Goal: Contribute content

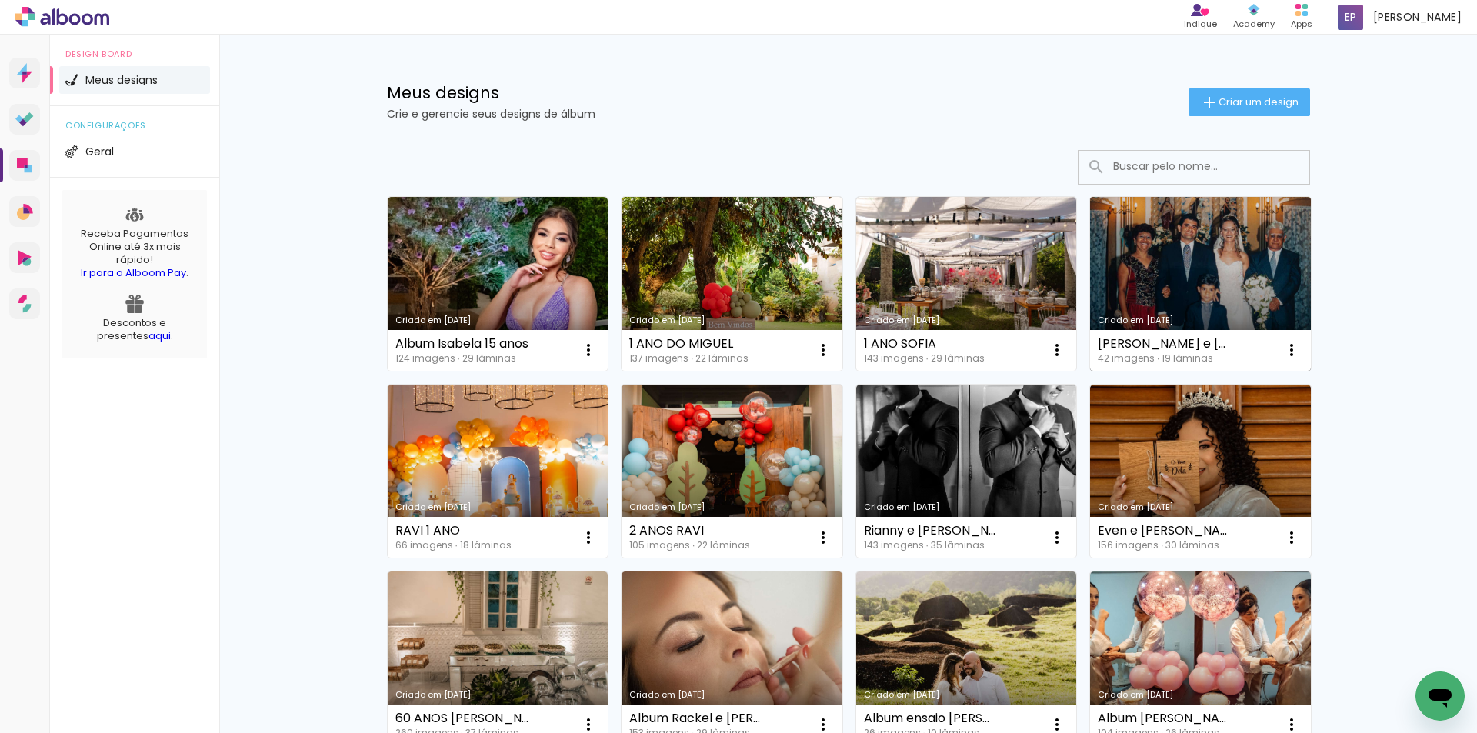
click at [1218, 294] on link "Criado em [DATE]" at bounding box center [1200, 284] width 221 height 174
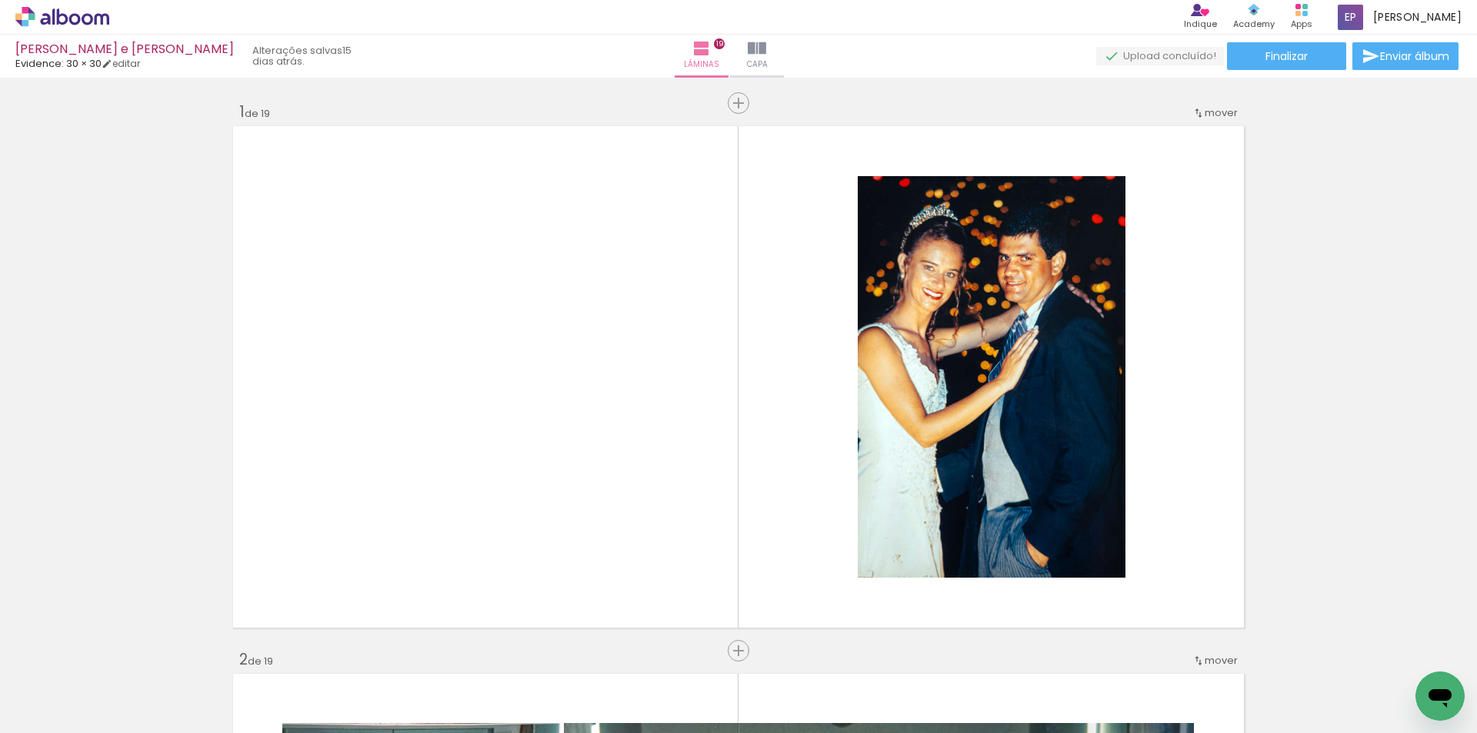
click at [52, 719] on span "Adicionar Fotos" at bounding box center [55, 712] width 46 height 17
click at [0, 0] on input "file" at bounding box center [0, 0] width 0 height 0
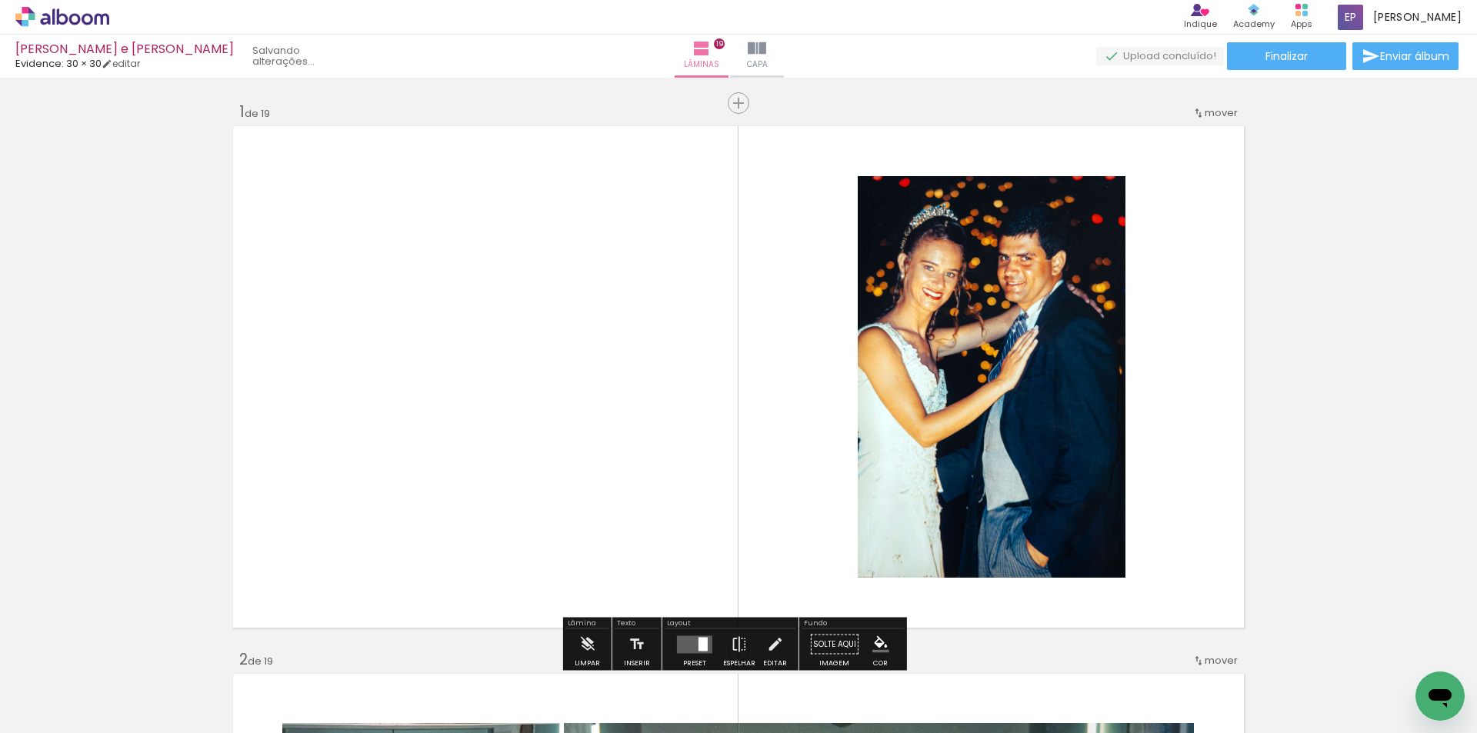
click at [61, 715] on span "Adicionar Fotos" at bounding box center [55, 712] width 46 height 17
click at [0, 0] on input "file" at bounding box center [0, 0] width 0 height 0
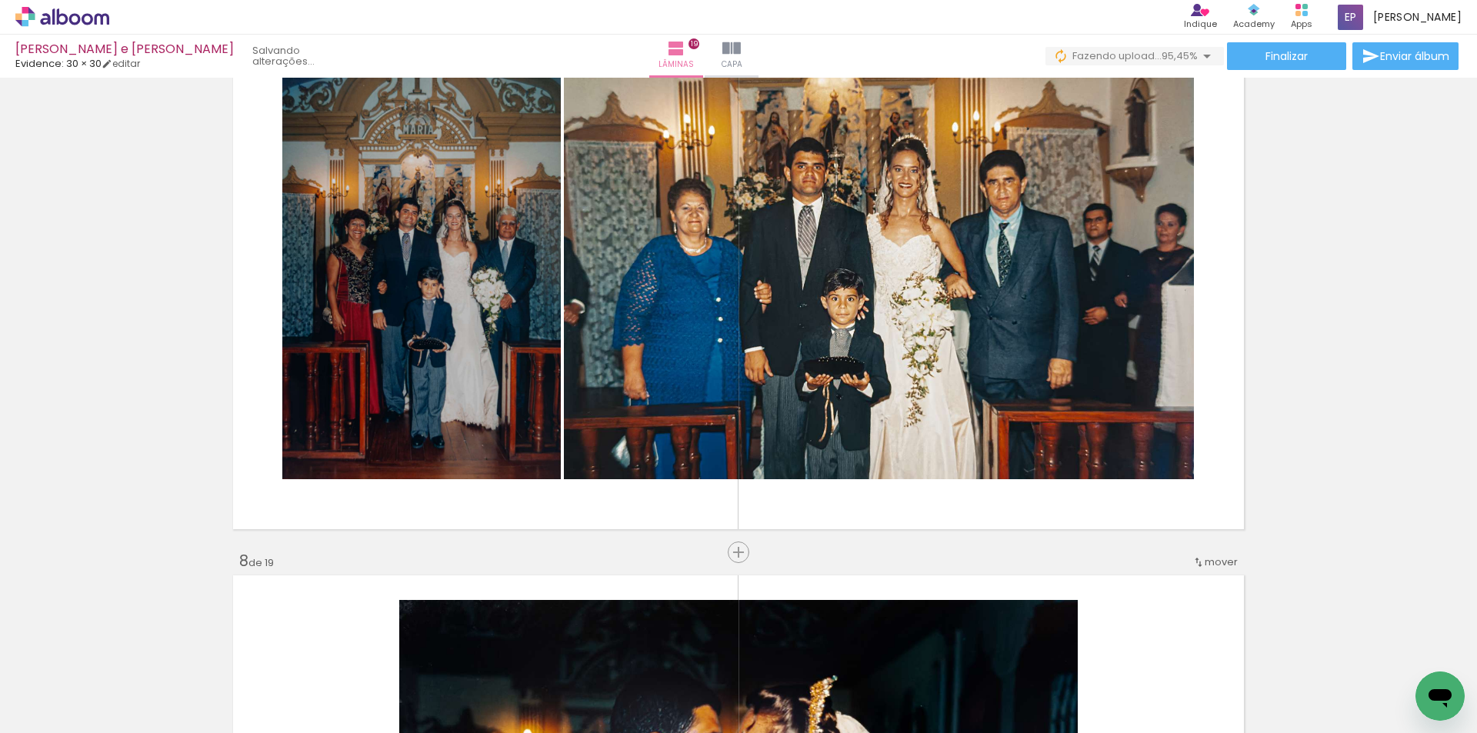
scroll to position [3462, 0]
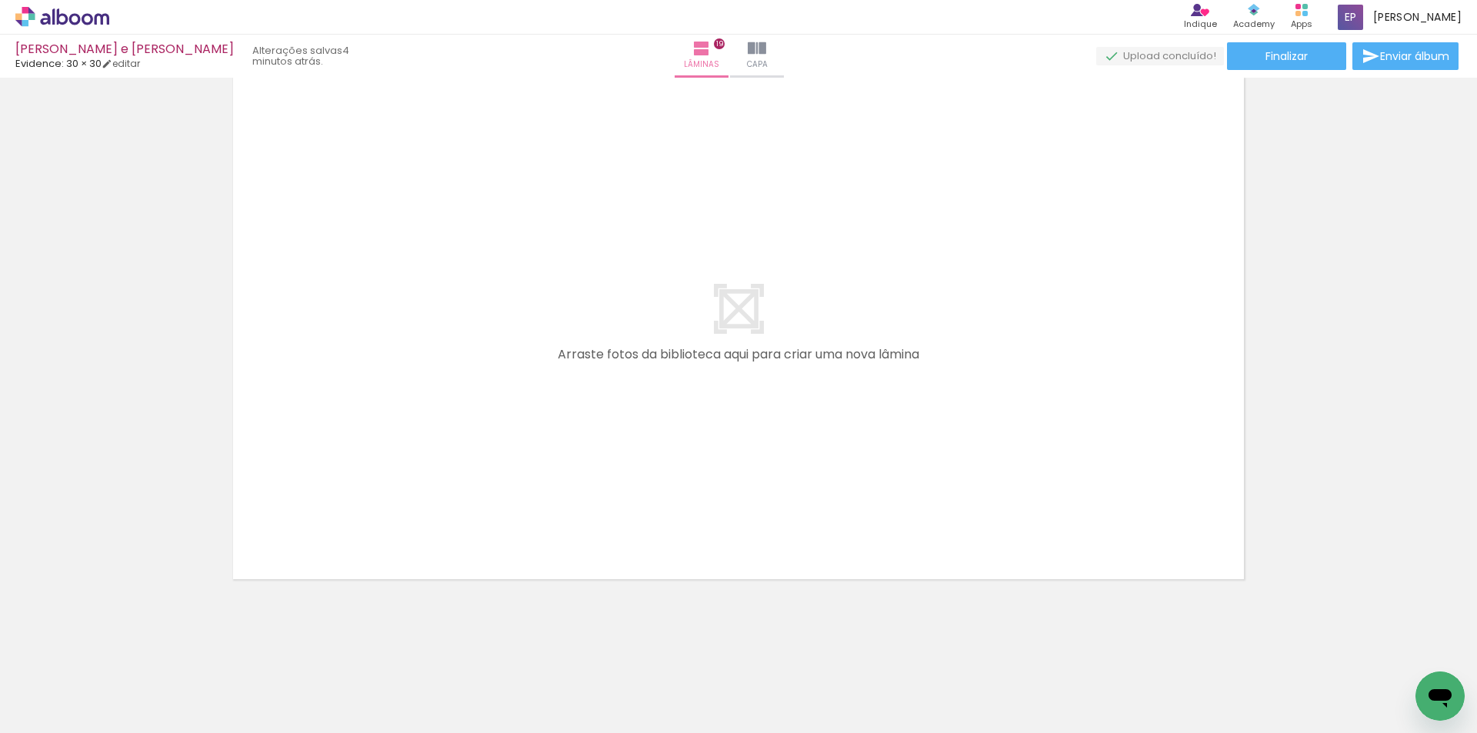
scroll to position [10072, 0]
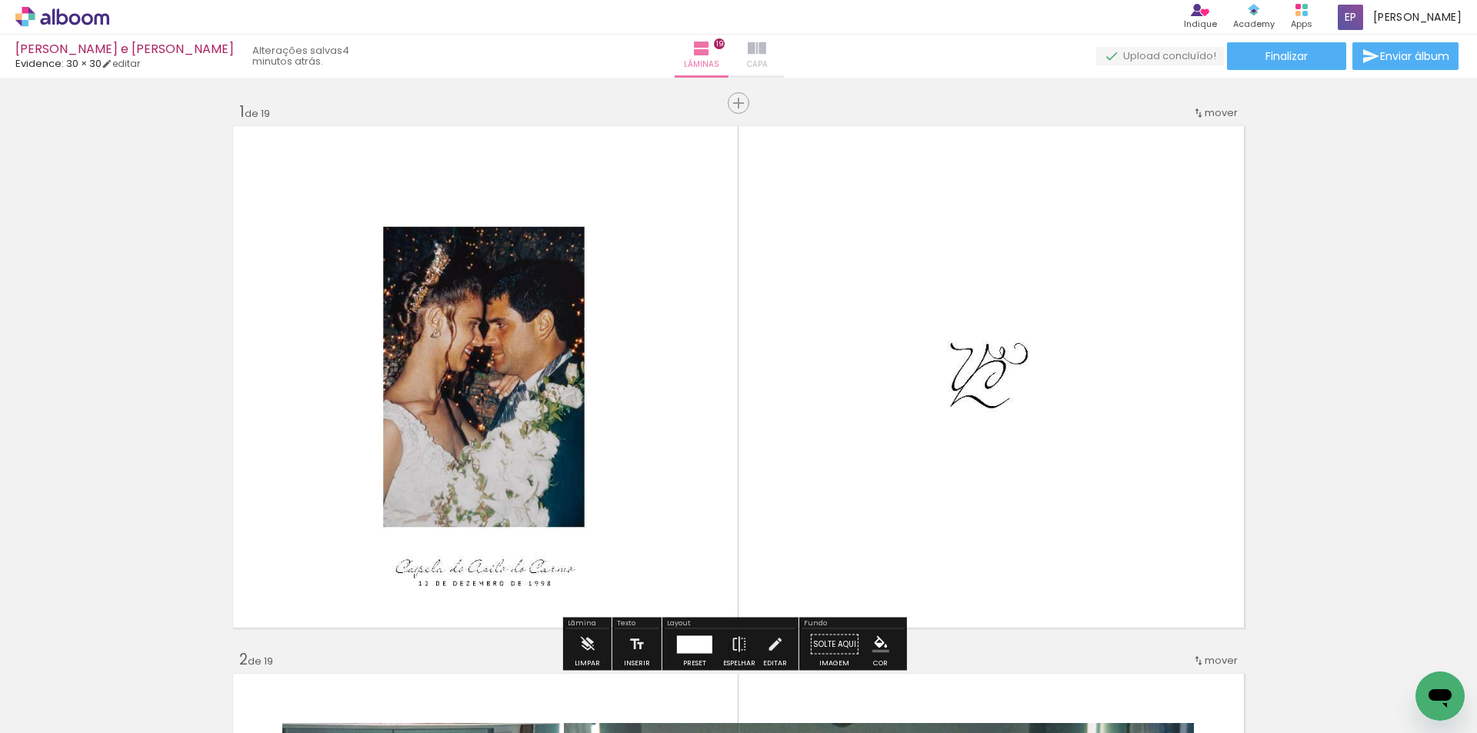
click at [764, 62] on span "Capa" at bounding box center [757, 65] width 21 height 14
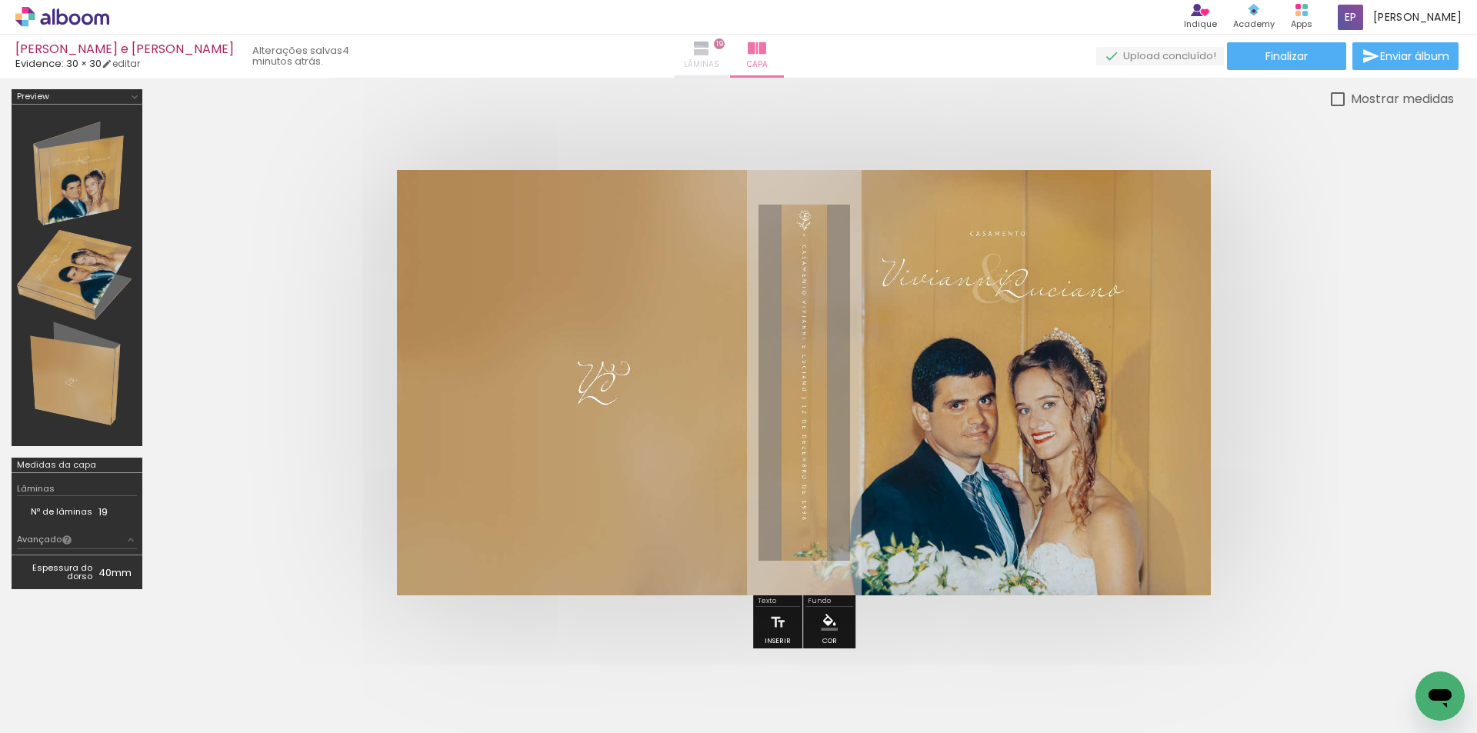
click at [707, 64] on span "Lâminas" at bounding box center [701, 65] width 35 height 14
